Goal: Information Seeking & Learning: Check status

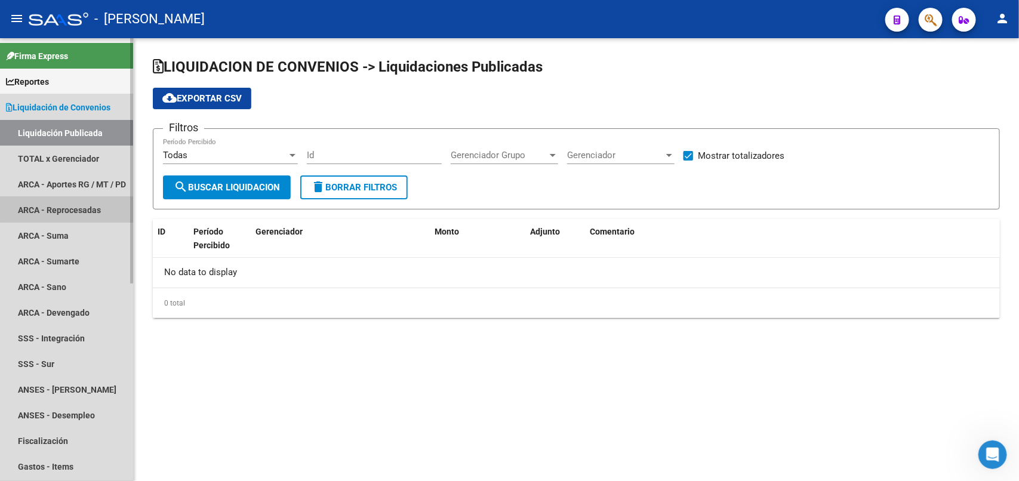
click at [72, 206] on link "ARCA - Reprocesadas" at bounding box center [66, 210] width 133 height 26
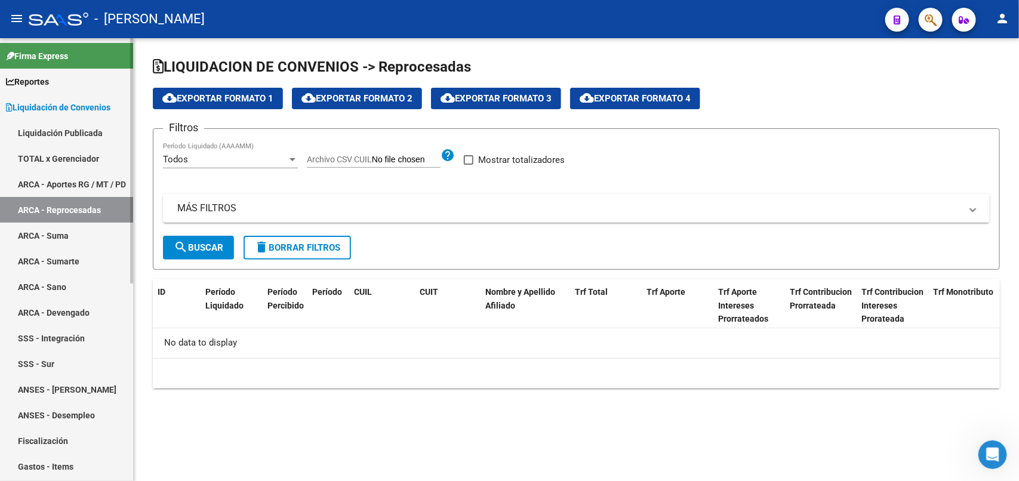
checkbox input "true"
click at [938, 30] on div at bounding box center [925, 19] width 33 height 24
click at [60, 180] on link "ARCA - Aportes RG / MT / PD" at bounding box center [66, 184] width 133 height 26
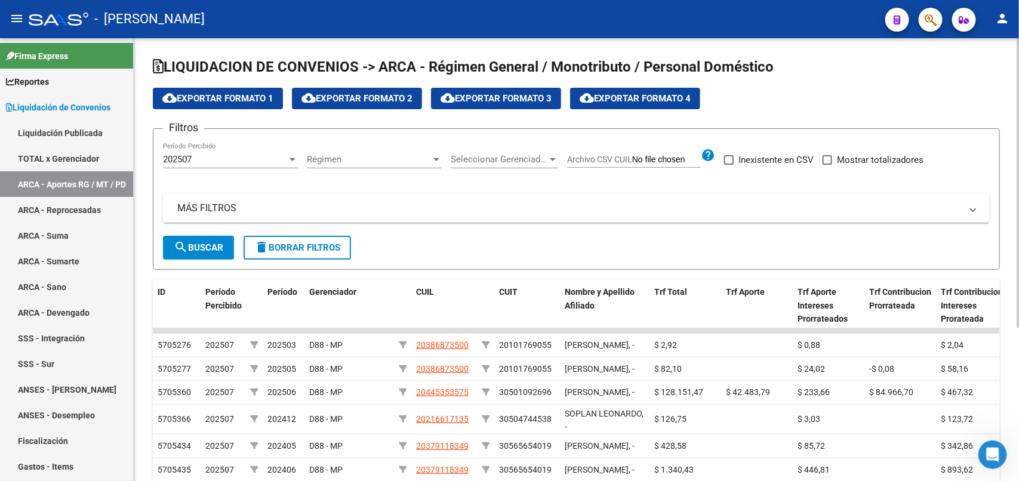
click at [283, 160] on div "202507" at bounding box center [225, 159] width 124 height 11
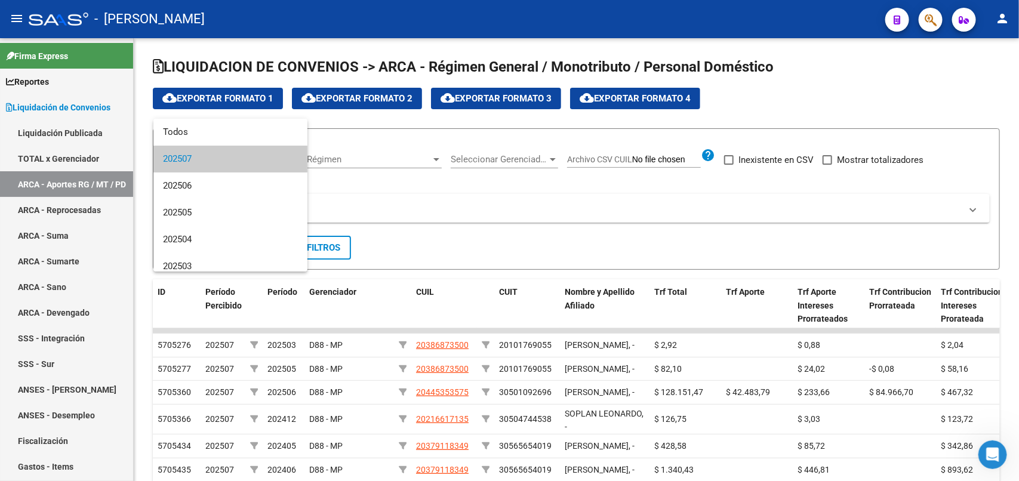
click at [509, 180] on div at bounding box center [509, 240] width 1019 height 481
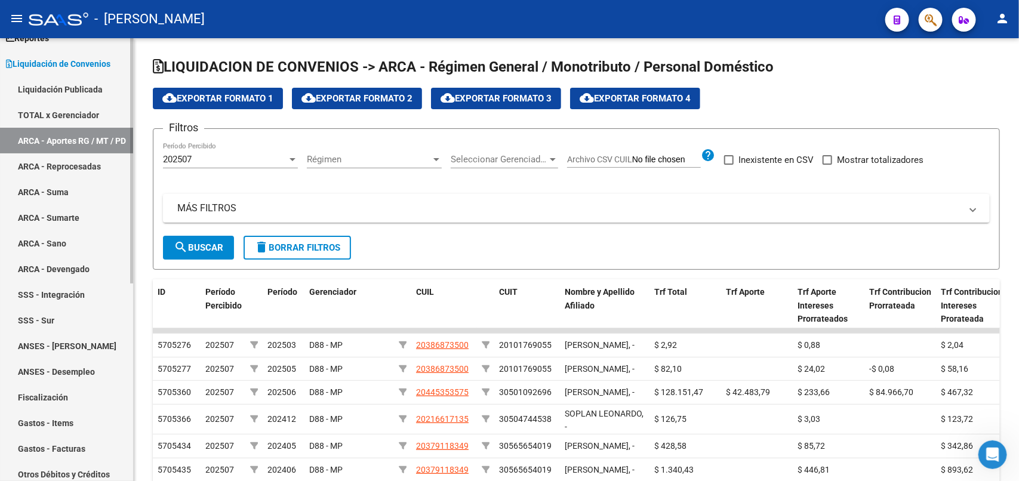
scroll to position [75, 0]
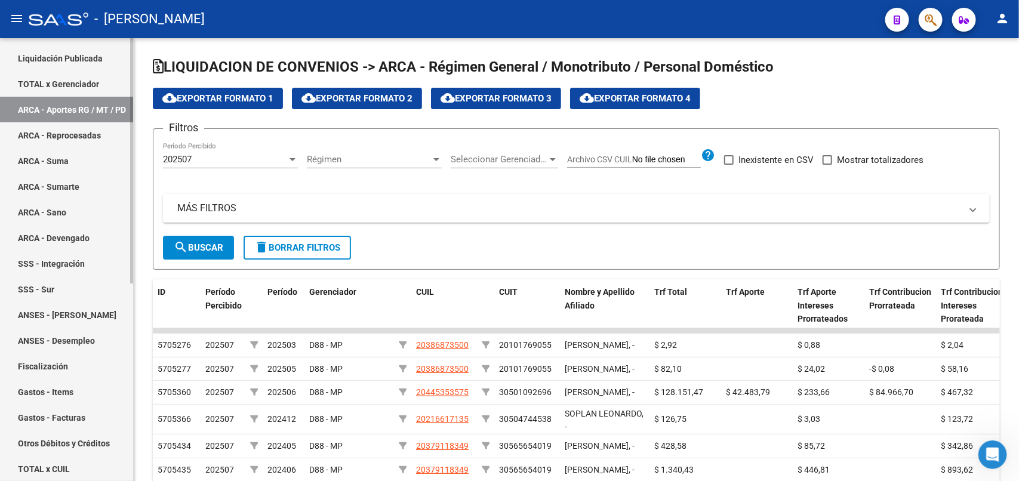
click at [57, 365] on link "Fiscalización" at bounding box center [66, 366] width 133 height 26
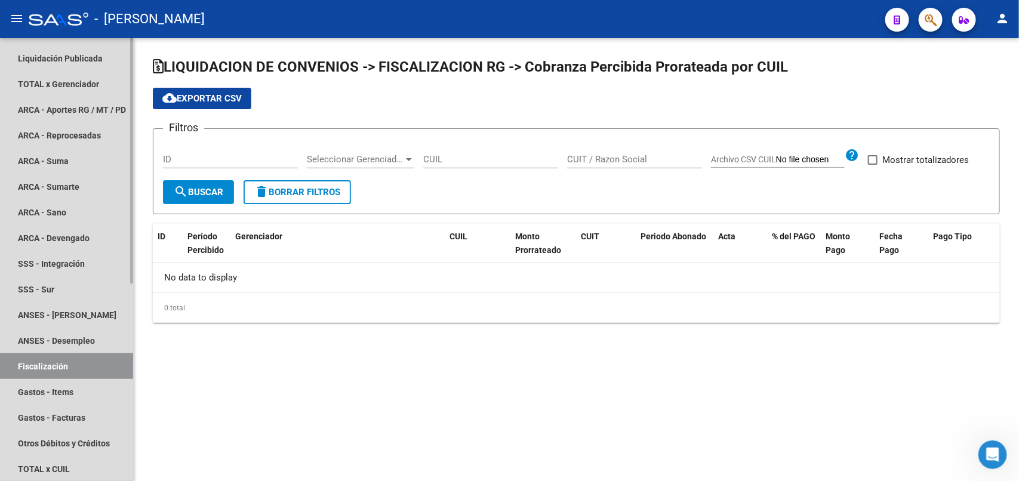
checkbox input "true"
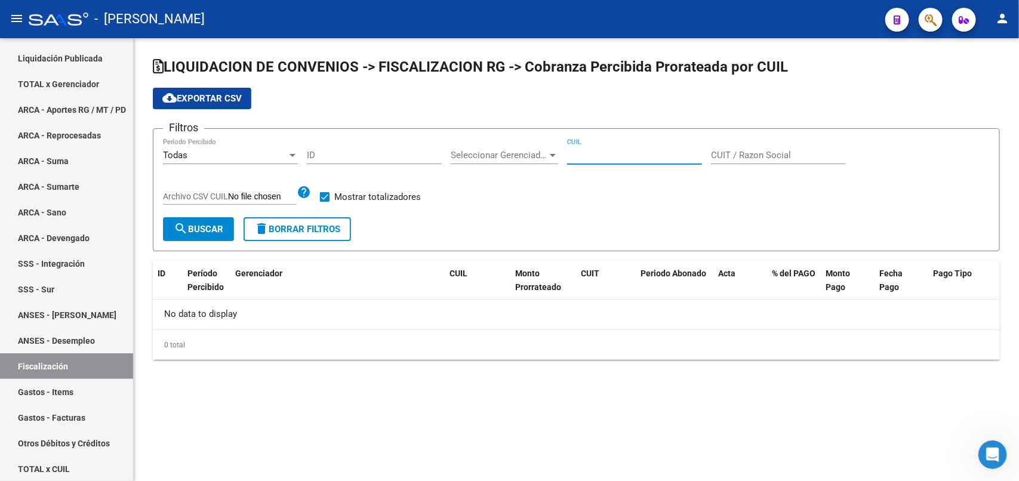
click at [618, 155] on input "CUIL" at bounding box center [634, 155] width 135 height 11
type input "20-25265737-2"
click at [195, 230] on span "search Buscar" at bounding box center [199, 229] width 50 height 11
drag, startPoint x: 631, startPoint y: 155, endPoint x: 529, endPoint y: 155, distance: 102.0
click at [529, 155] on div "Filtros Todas Período Percibido ID Seleccionar Gerenciador Seleccionar Gerencia…" at bounding box center [576, 177] width 826 height 79
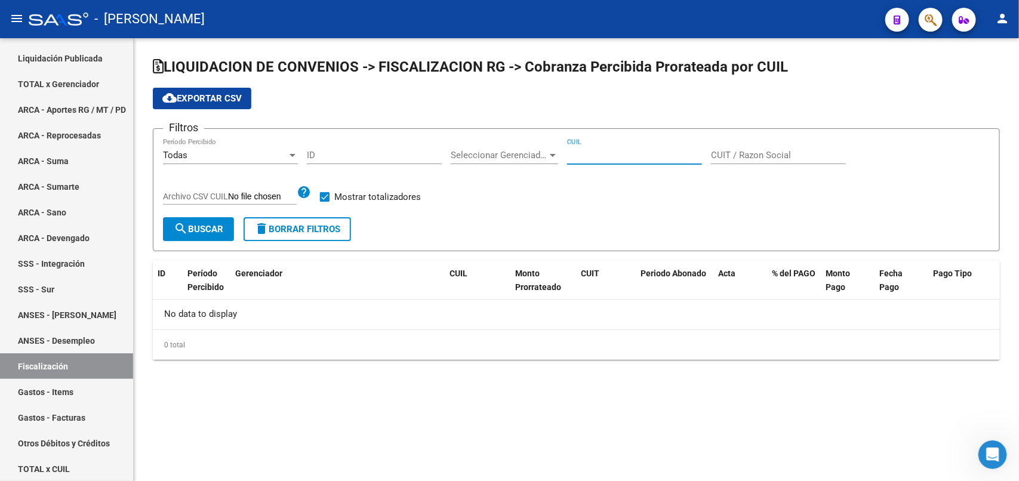
click at [758, 151] on input "CUIT / Razon Social" at bounding box center [778, 155] width 135 height 11
paste input "20-25265737-2"
type input "20-25265737-2"
click at [204, 236] on button "search Buscar" at bounding box center [198, 229] width 71 height 24
click at [266, 155] on div "Todas" at bounding box center [225, 155] width 124 height 11
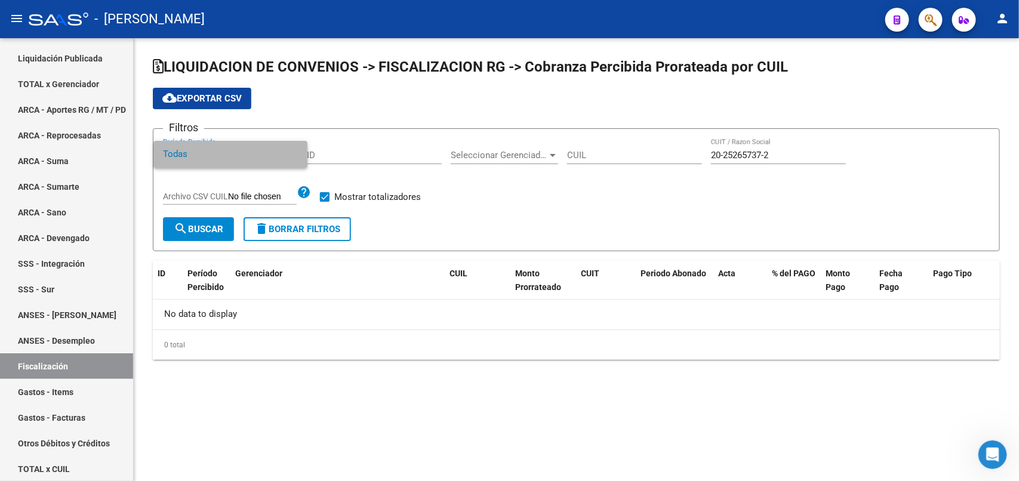
click at [266, 155] on span "Todas" at bounding box center [230, 154] width 135 height 27
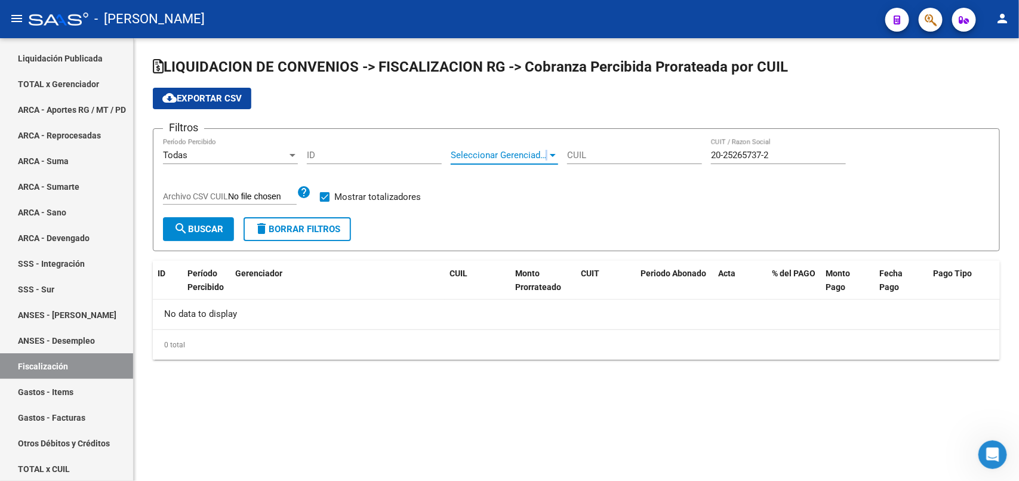
click at [545, 152] on div "Seleccionar Gerenciador" at bounding box center [504, 155] width 107 height 11
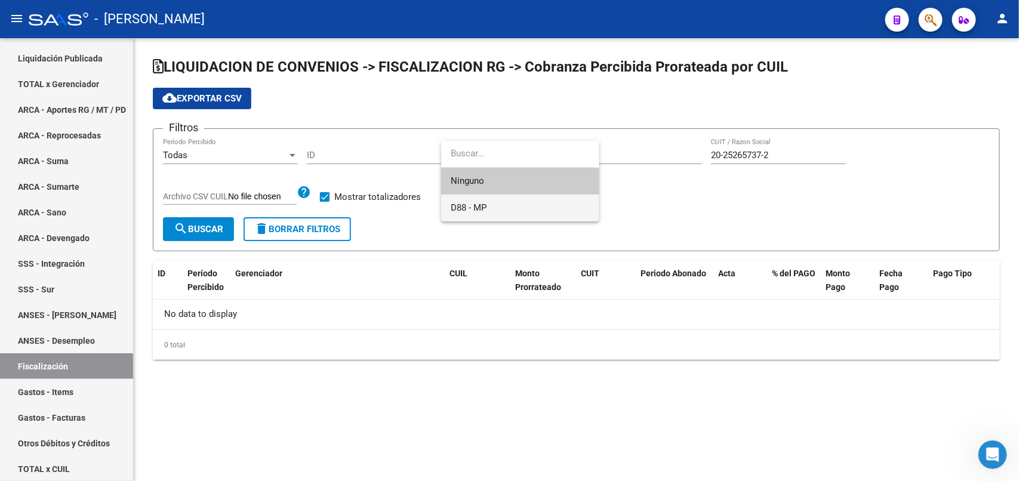
click at [494, 209] on span "D88 - MP" at bounding box center [520, 208] width 139 height 27
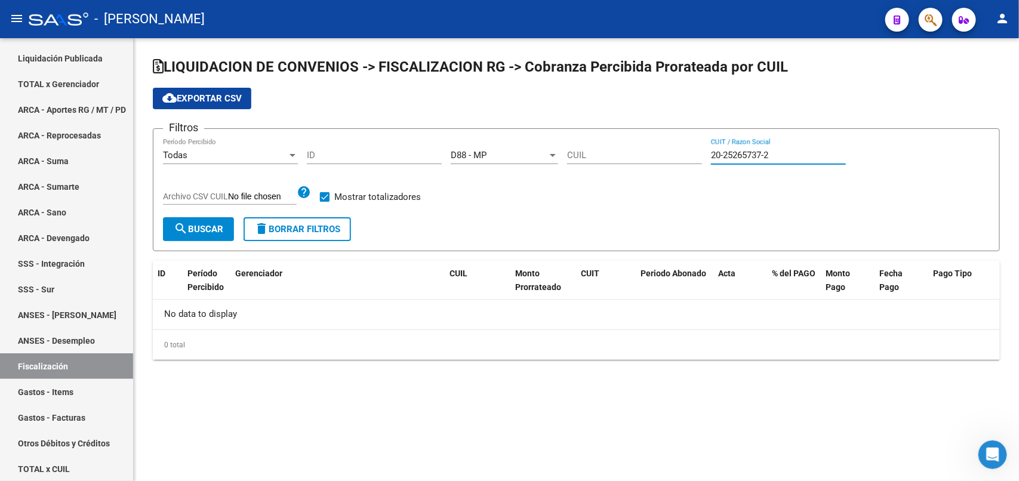
drag, startPoint x: 775, startPoint y: 153, endPoint x: 677, endPoint y: 156, distance: 97.3
click at [680, 154] on div "Filtros Todas Período Percibido ID D88 - MP Seleccionar Gerenciador CUIL 20-252…" at bounding box center [576, 177] width 826 height 79
click at [591, 156] on input "CUIL" at bounding box center [634, 155] width 135 height 11
paste input "20-25265737-2"
type input "20-25265737-2"
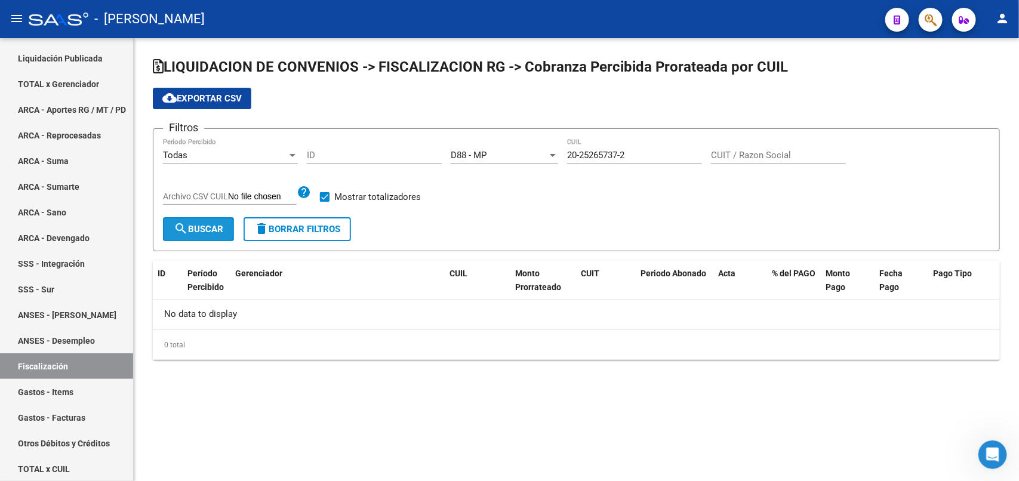
click at [177, 224] on mat-icon "search" at bounding box center [181, 228] width 14 height 14
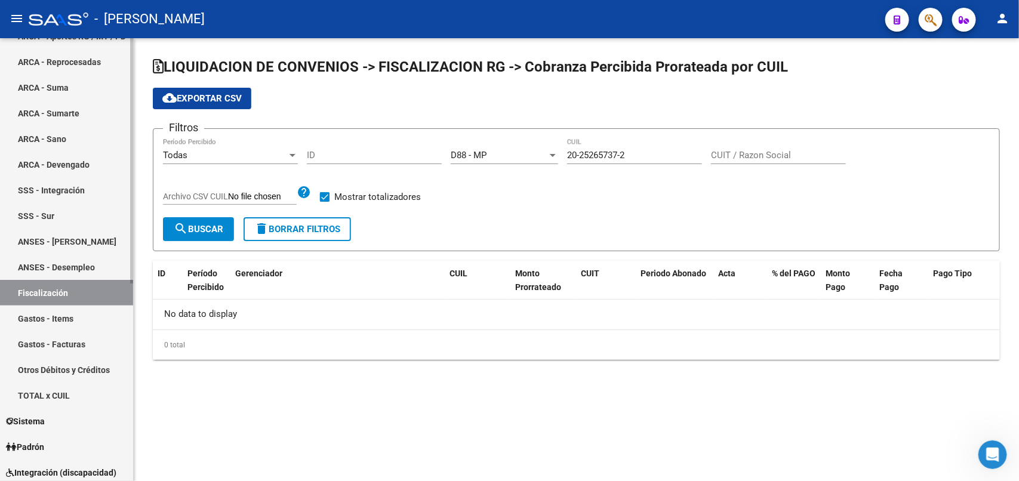
scroll to position [149, 0]
click at [57, 418] on link "Sistema" at bounding box center [66, 420] width 133 height 26
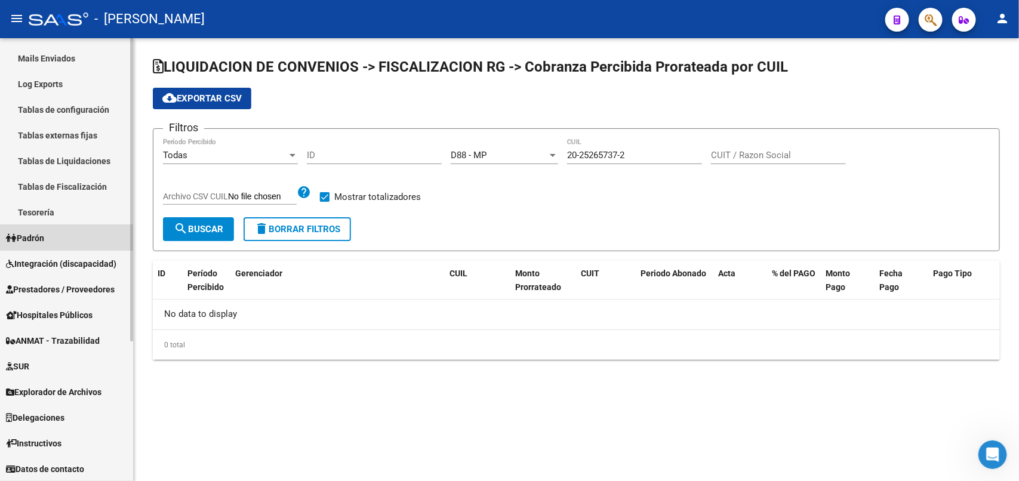
click at [52, 233] on link "Padrón" at bounding box center [66, 238] width 133 height 26
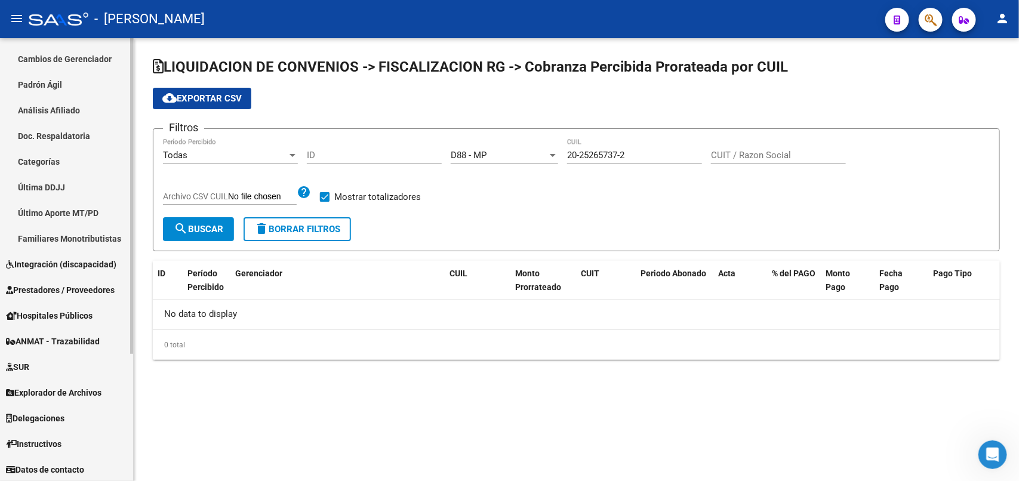
scroll to position [102, 0]
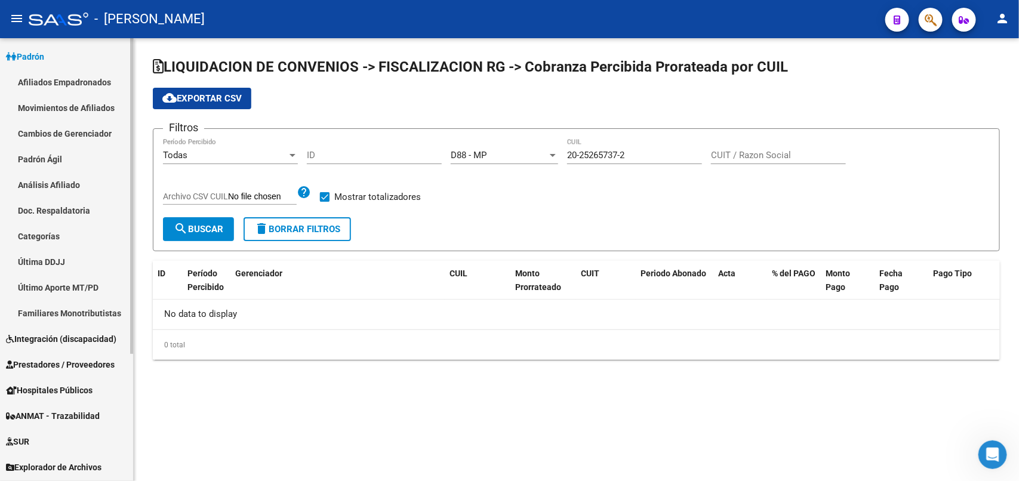
click at [53, 234] on link "Categorías" at bounding box center [66, 236] width 133 height 26
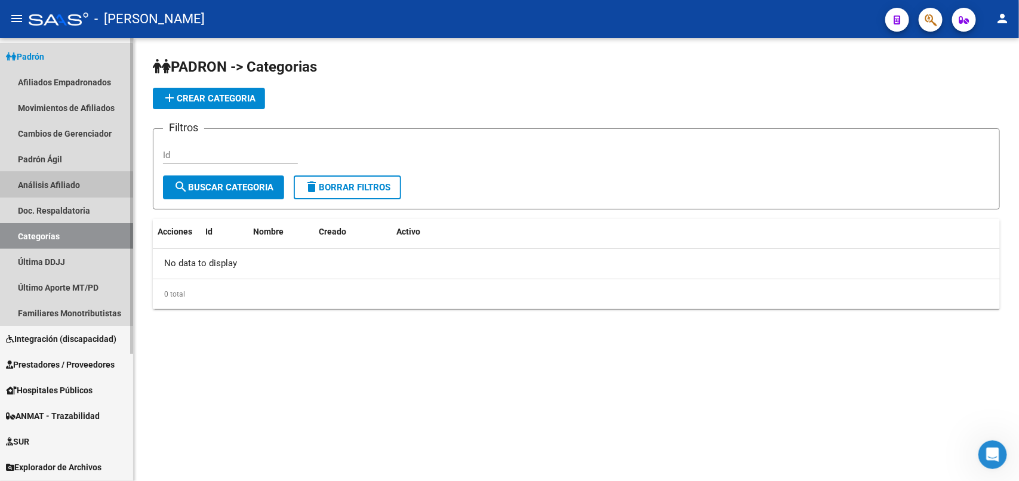
click at [64, 185] on link "Análisis Afiliado" at bounding box center [66, 185] width 133 height 26
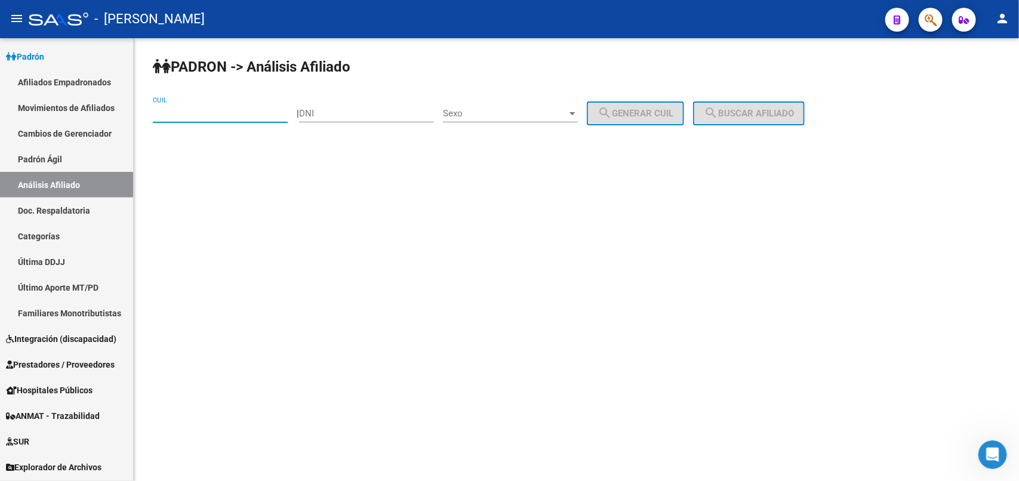
click at [215, 116] on input "CUIL" at bounding box center [220, 113] width 135 height 11
paste input "20-25265737-2"
type input "20-25265737-2"
click at [754, 113] on span "search Buscar afiliado" at bounding box center [749, 113] width 90 height 11
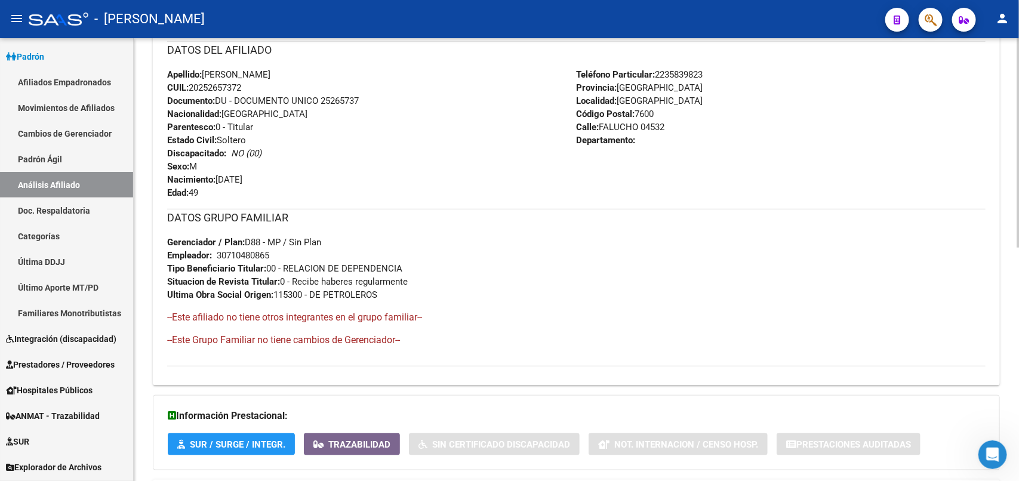
scroll to position [493, 0]
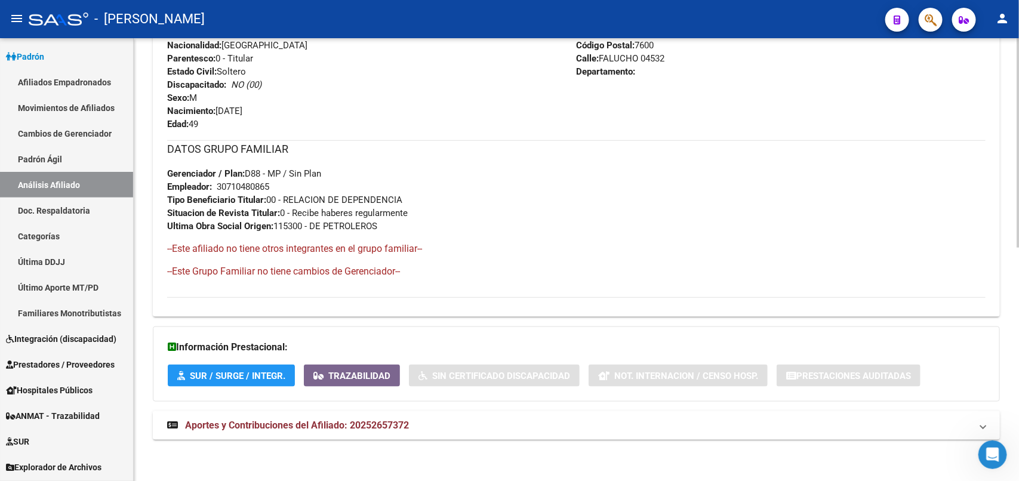
click at [254, 419] on span "Aportes y Contribuciones del Afiliado: 20252657372" at bounding box center [297, 424] width 224 height 11
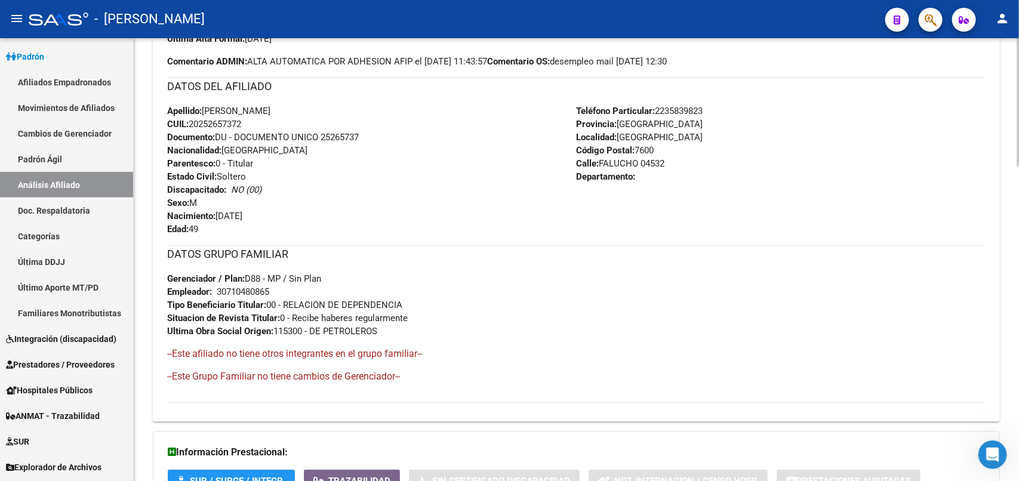
scroll to position [415, 0]
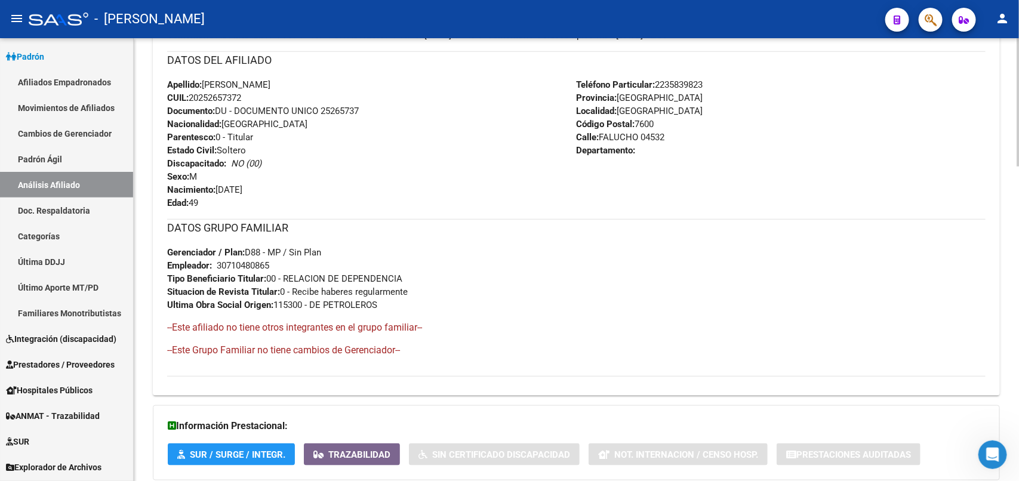
drag, startPoint x: 167, startPoint y: 57, endPoint x: 278, endPoint y: 200, distance: 181.2
click at [278, 200] on div "DATOS DEL AFILIADO Apellido: [PERSON_NAME] CUIL: 20252657372 Documento: DU - DO…" at bounding box center [576, 130] width 818 height 158
